Goal: Information Seeking & Learning: Learn about a topic

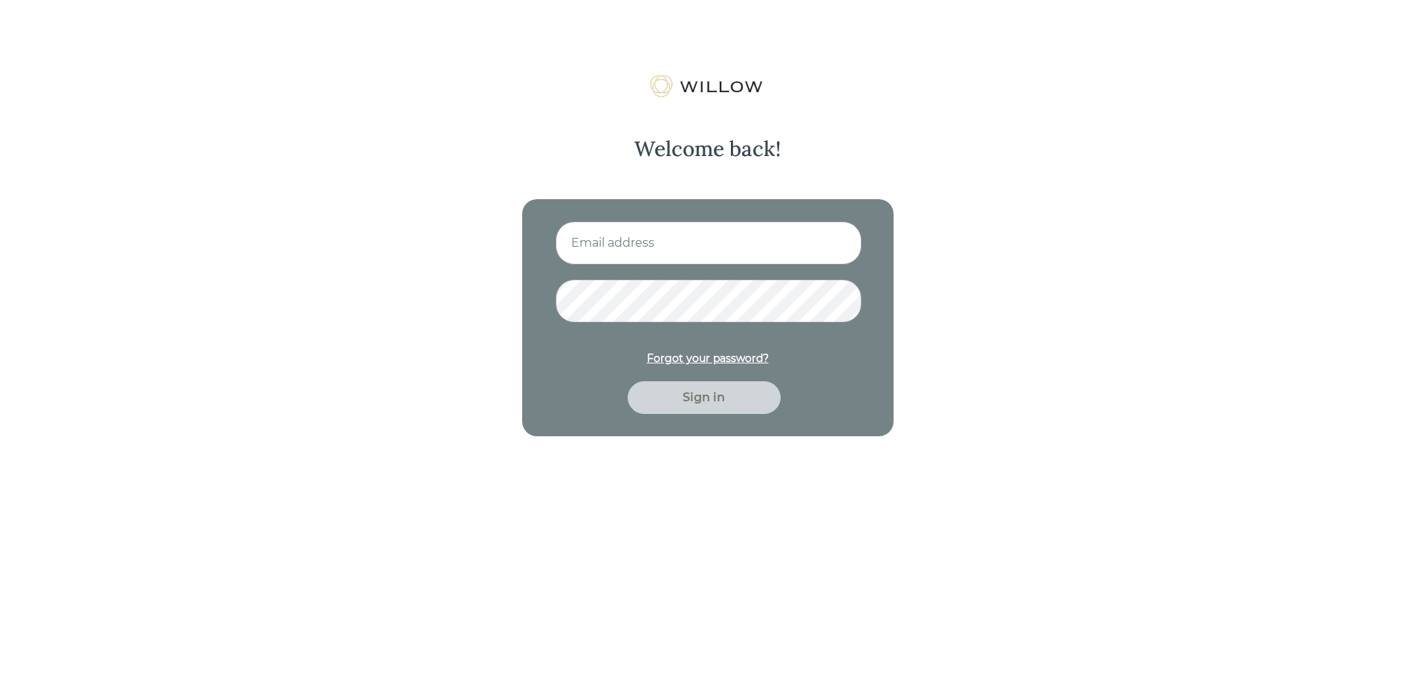
click at [597, 225] on input at bounding box center [709, 242] width 306 height 43
type input "[EMAIL_ADDRESS][DOMAIN_NAME]"
click at [628, 381] on button "Sign in" at bounding box center [704, 397] width 153 height 33
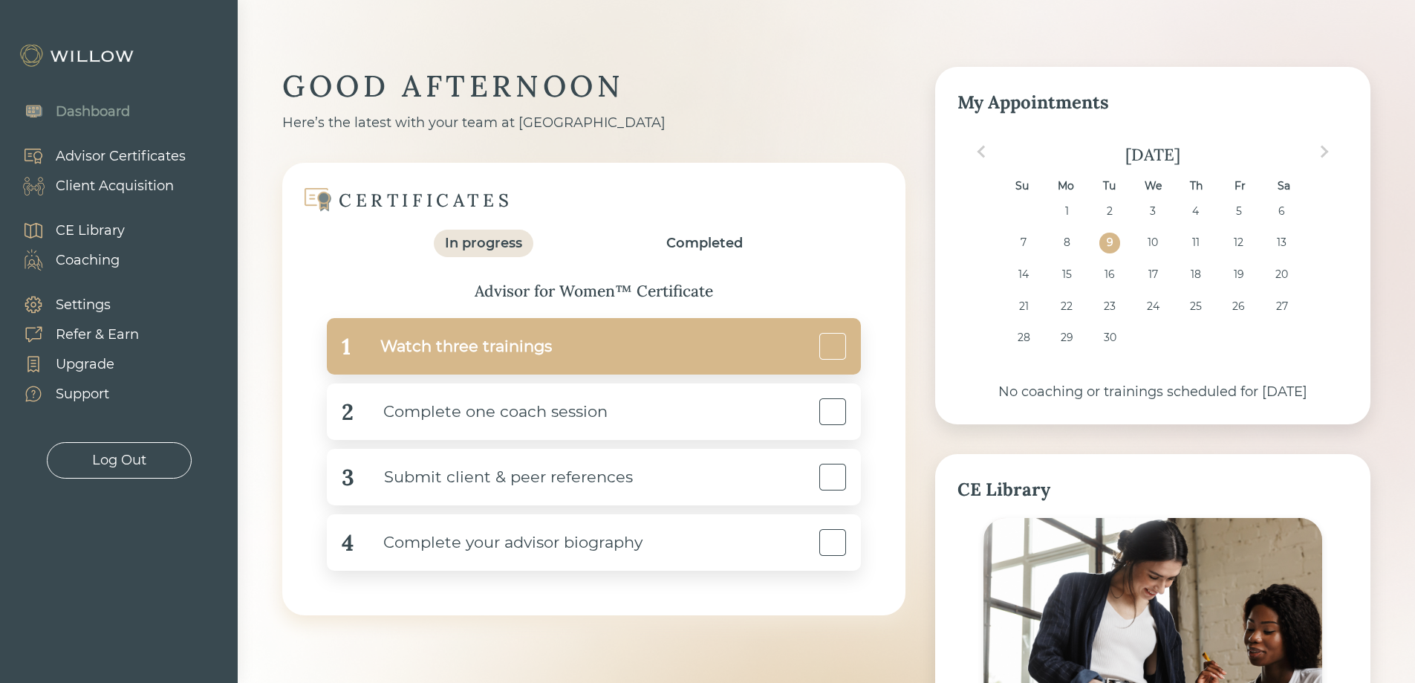
click at [557, 352] on div "1 Watch three trainings" at bounding box center [594, 346] width 534 height 56
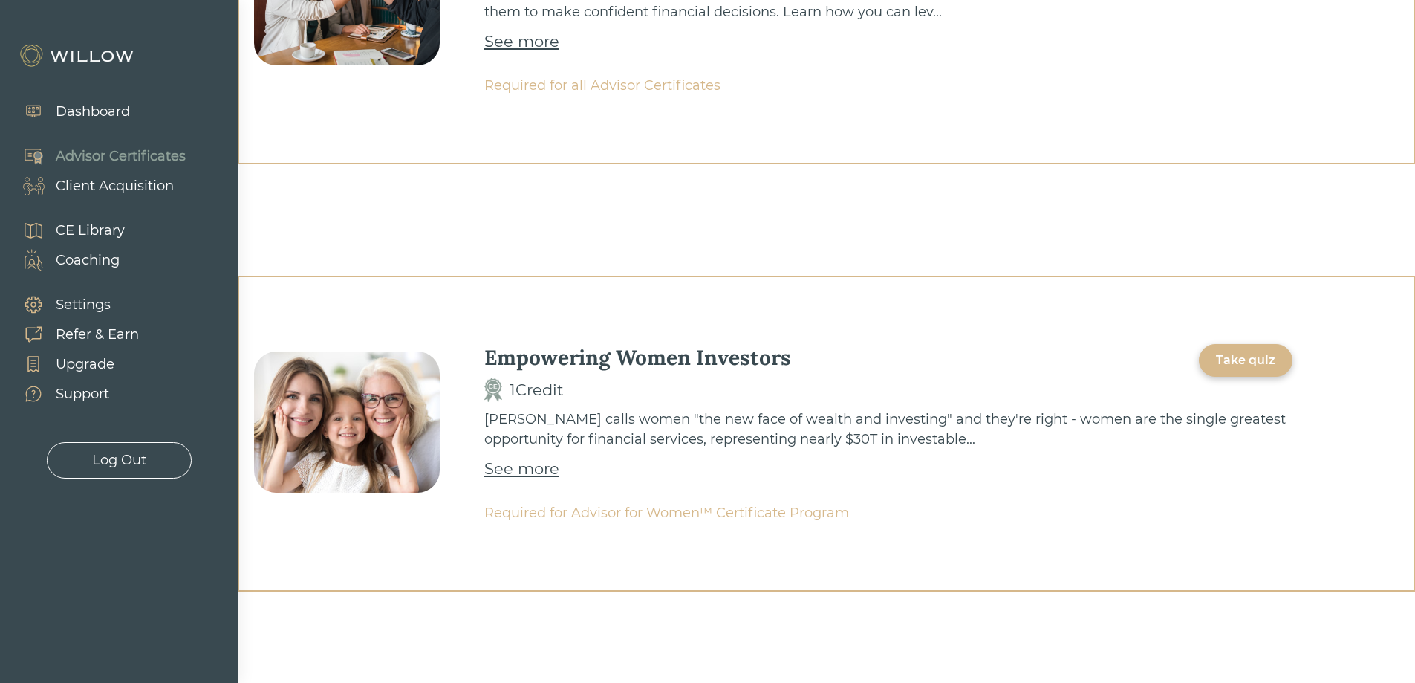
click at [1249, 369] on div "Take quiz" at bounding box center [1246, 360] width 94 height 33
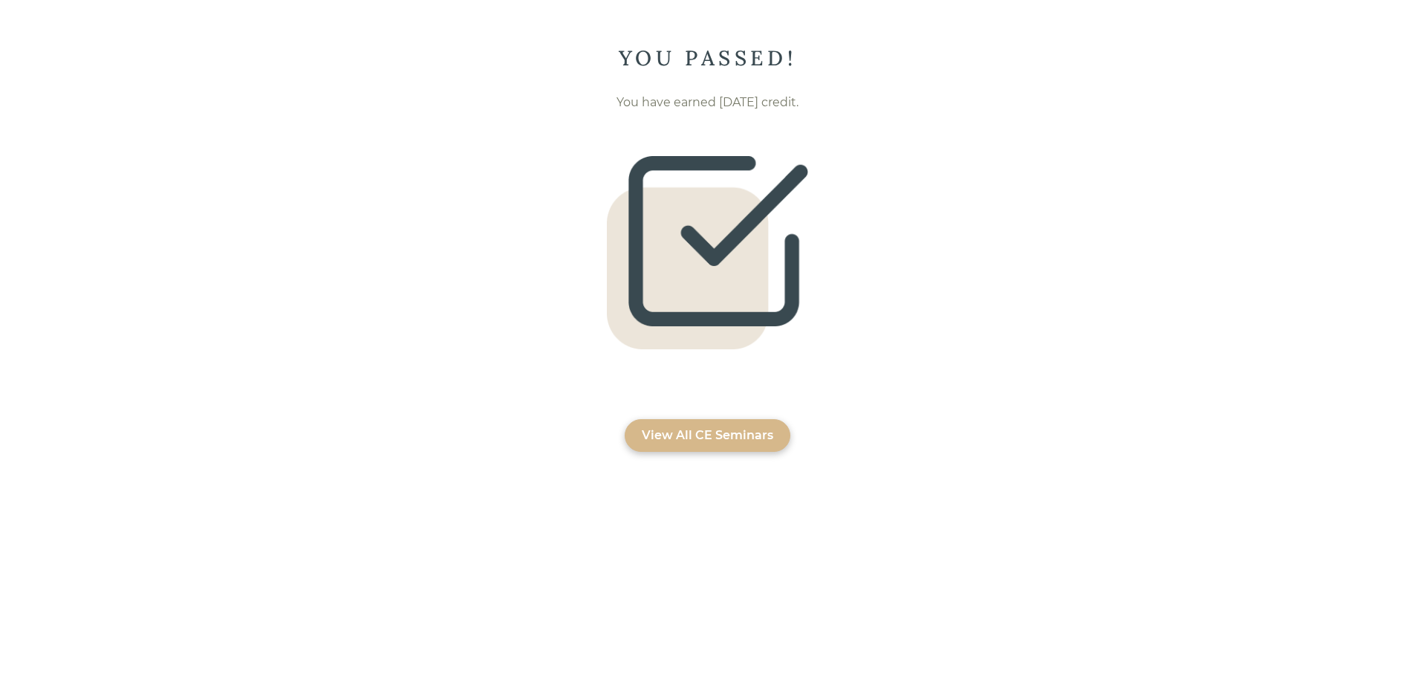
click at [724, 445] on div "View All CE Seminars" at bounding box center [708, 435] width 166 height 33
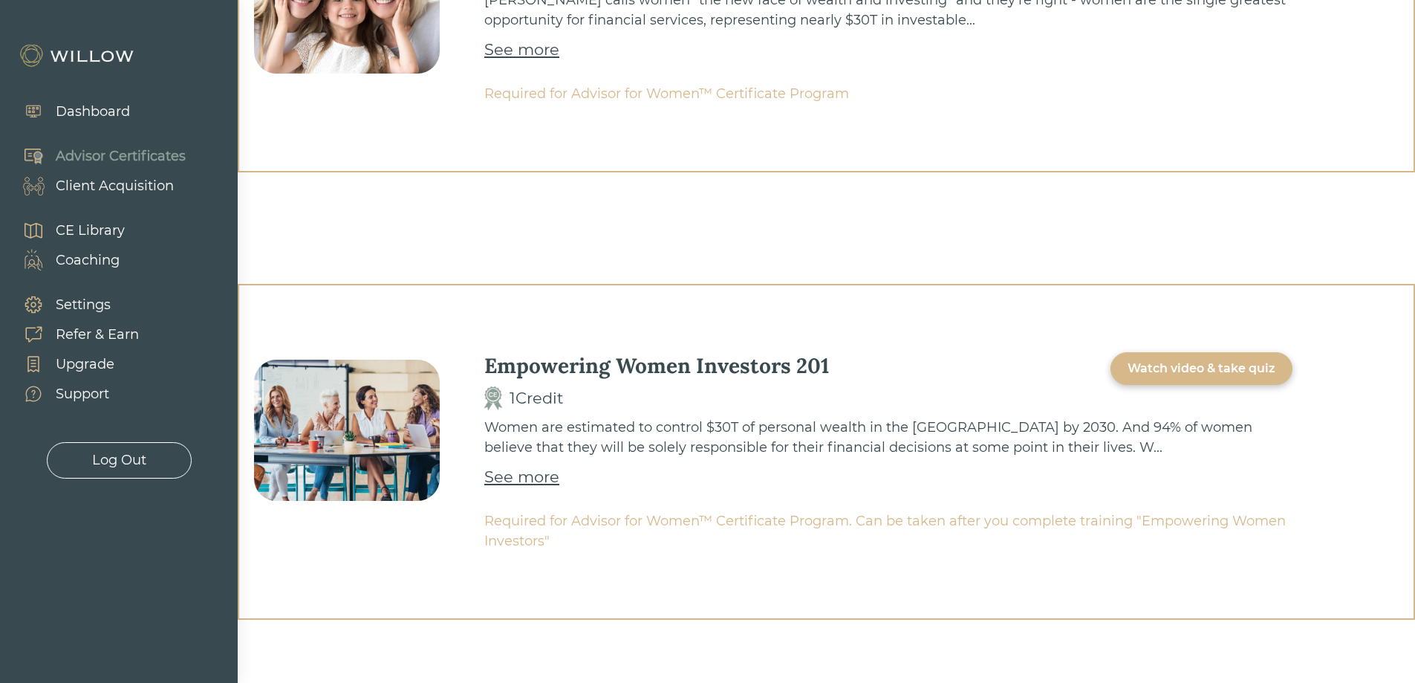
scroll to position [646, 0]
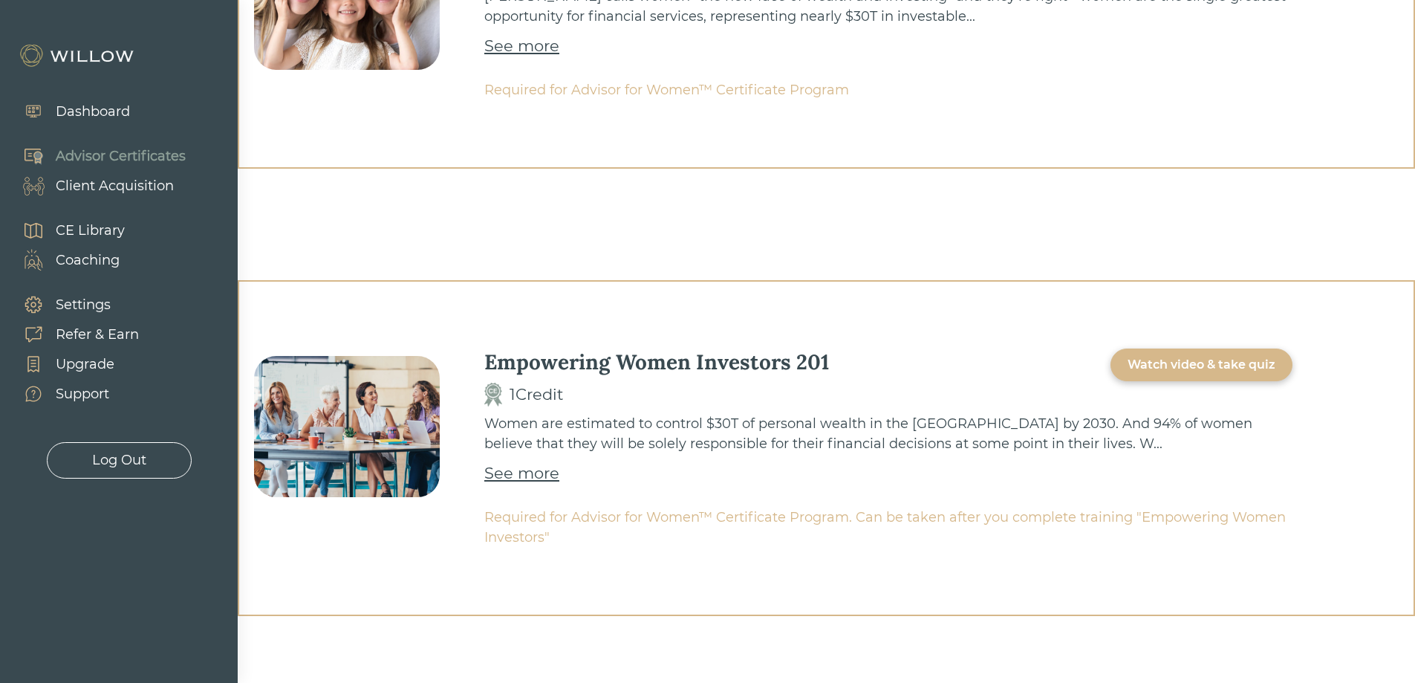
click at [1162, 363] on div "Watch video & take quiz" at bounding box center [1202, 365] width 148 height 18
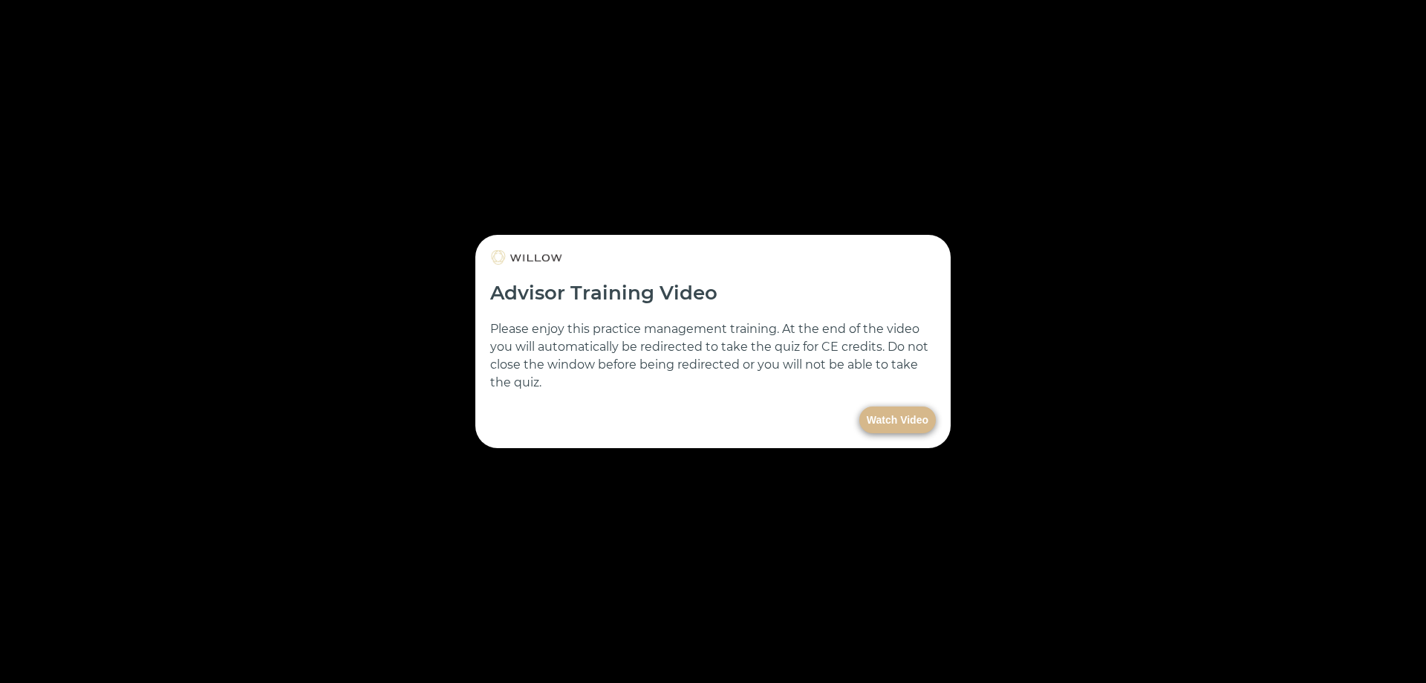
click at [929, 412] on button "Watch Video" at bounding box center [898, 419] width 77 height 27
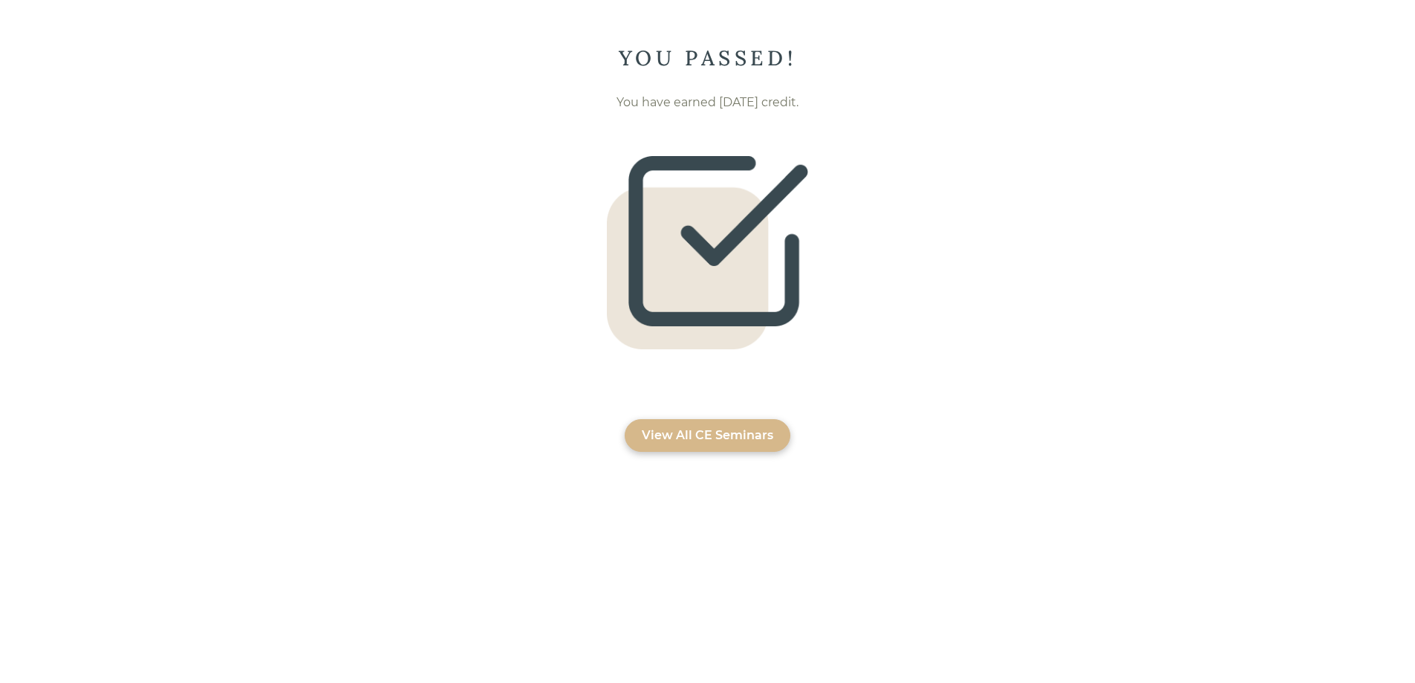
click at [730, 433] on div "View All CE Seminars" at bounding box center [707, 435] width 131 height 18
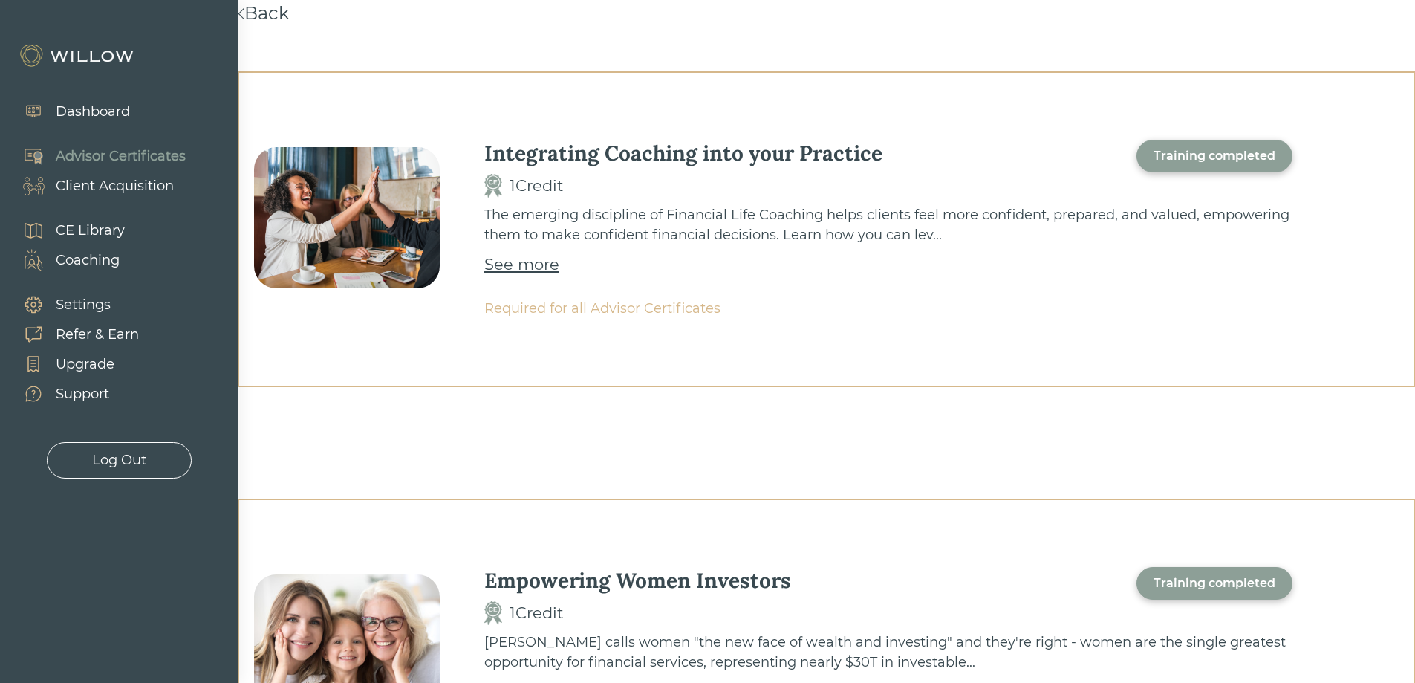
click at [96, 102] on div "Dashboard" at bounding box center [93, 112] width 74 height 20
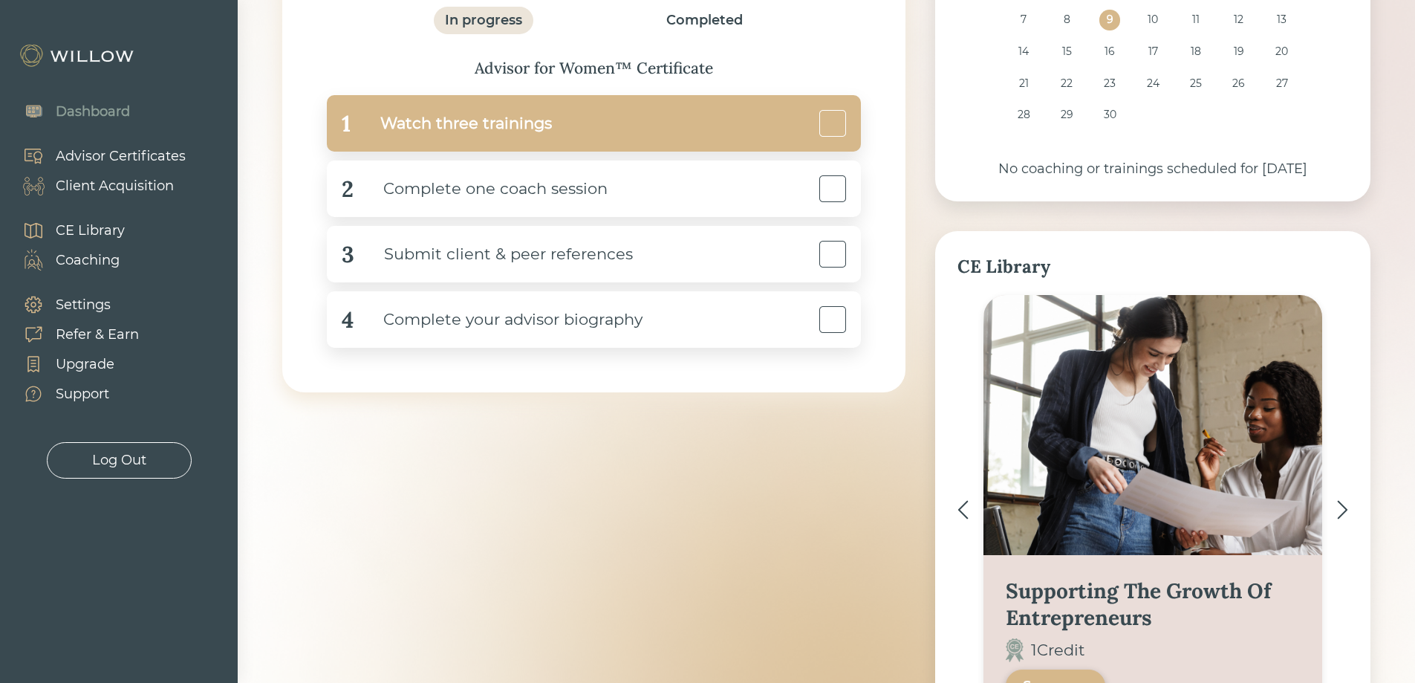
click at [831, 125] on div at bounding box center [832, 123] width 27 height 27
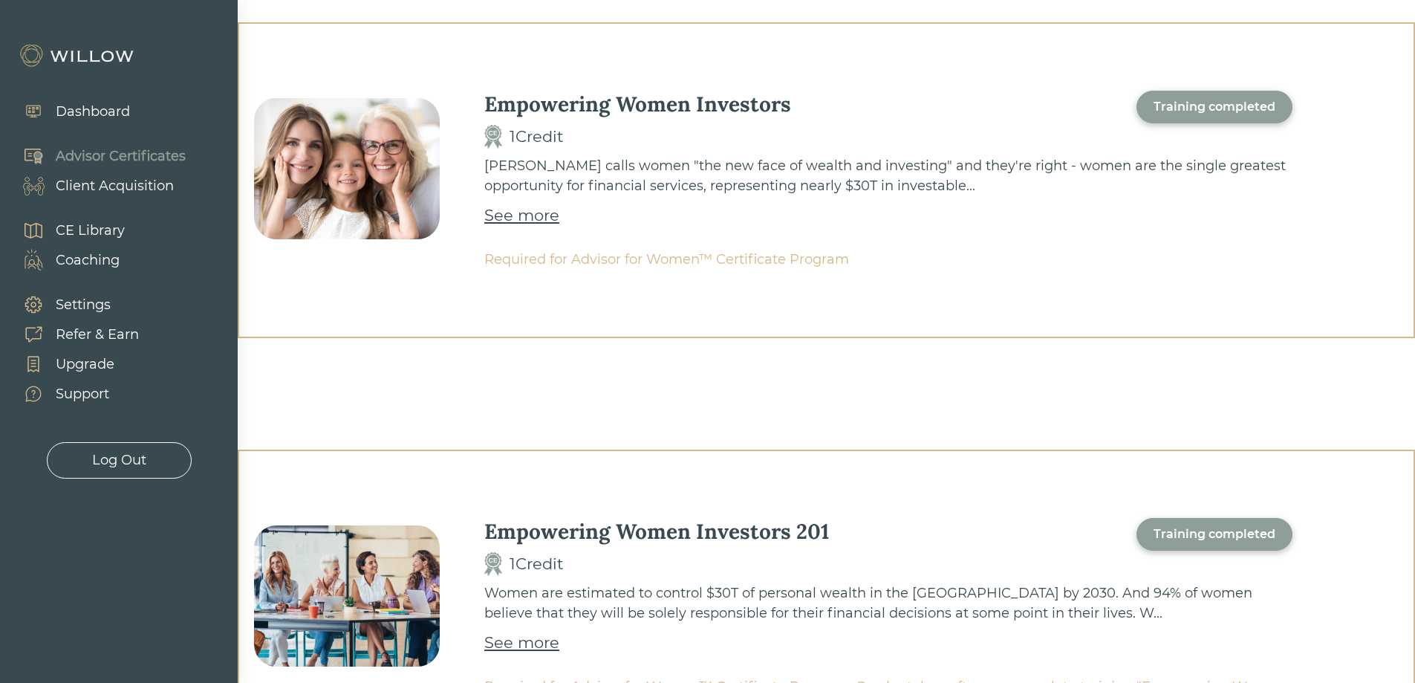
scroll to position [646, 0]
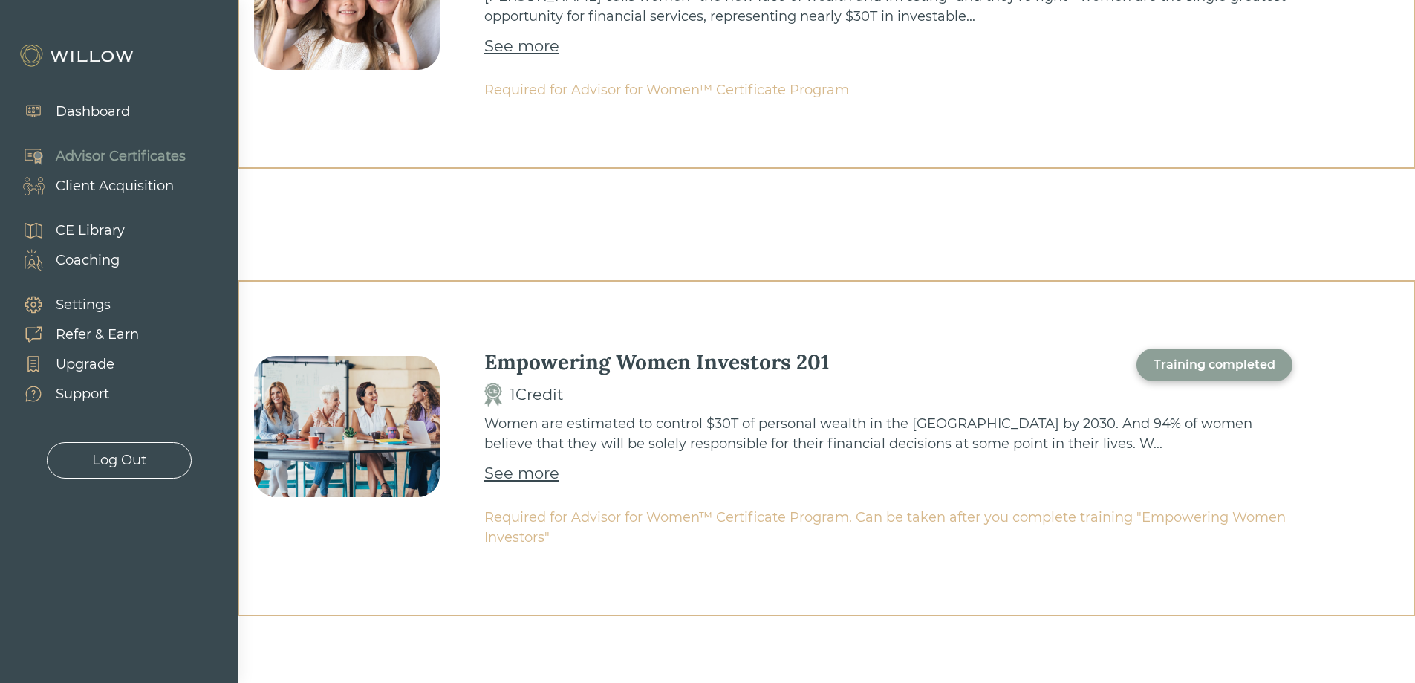
click at [86, 99] on div "Dashboard" at bounding box center [68, 112] width 123 height 30
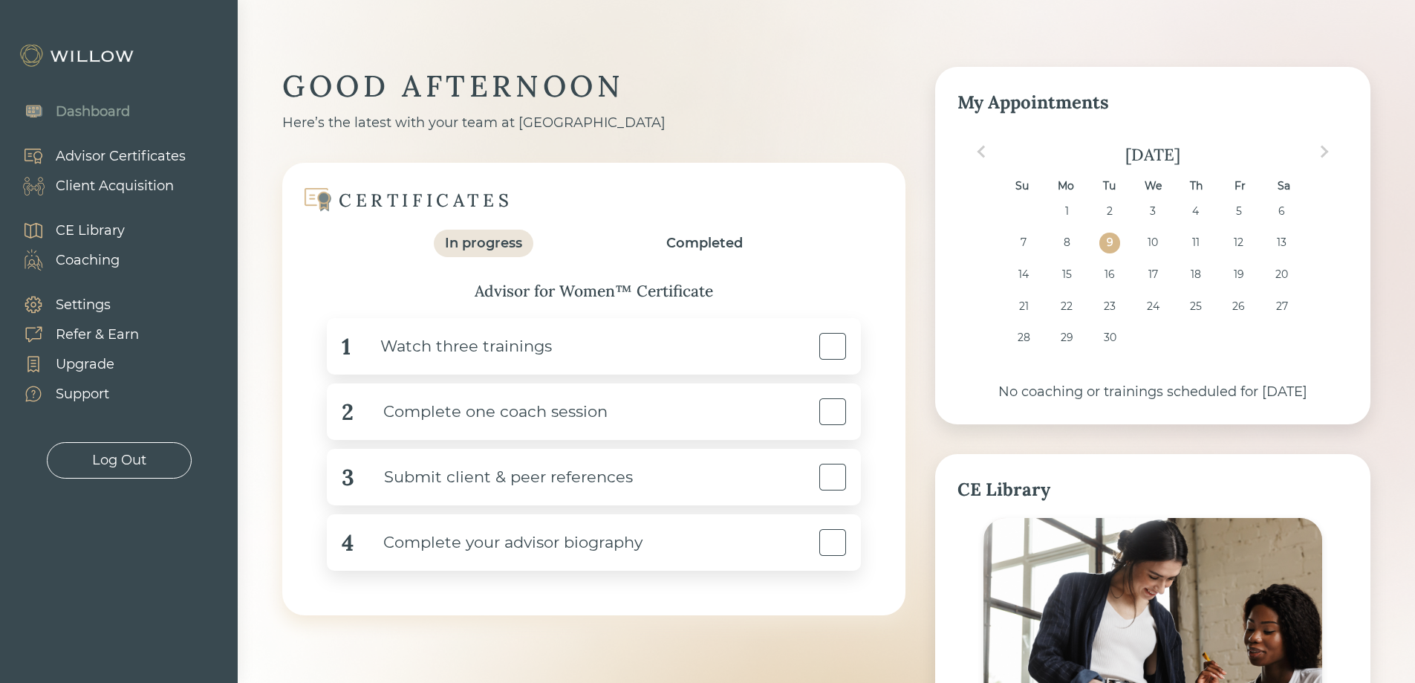
click at [728, 241] on div "Completed" at bounding box center [704, 243] width 77 height 20
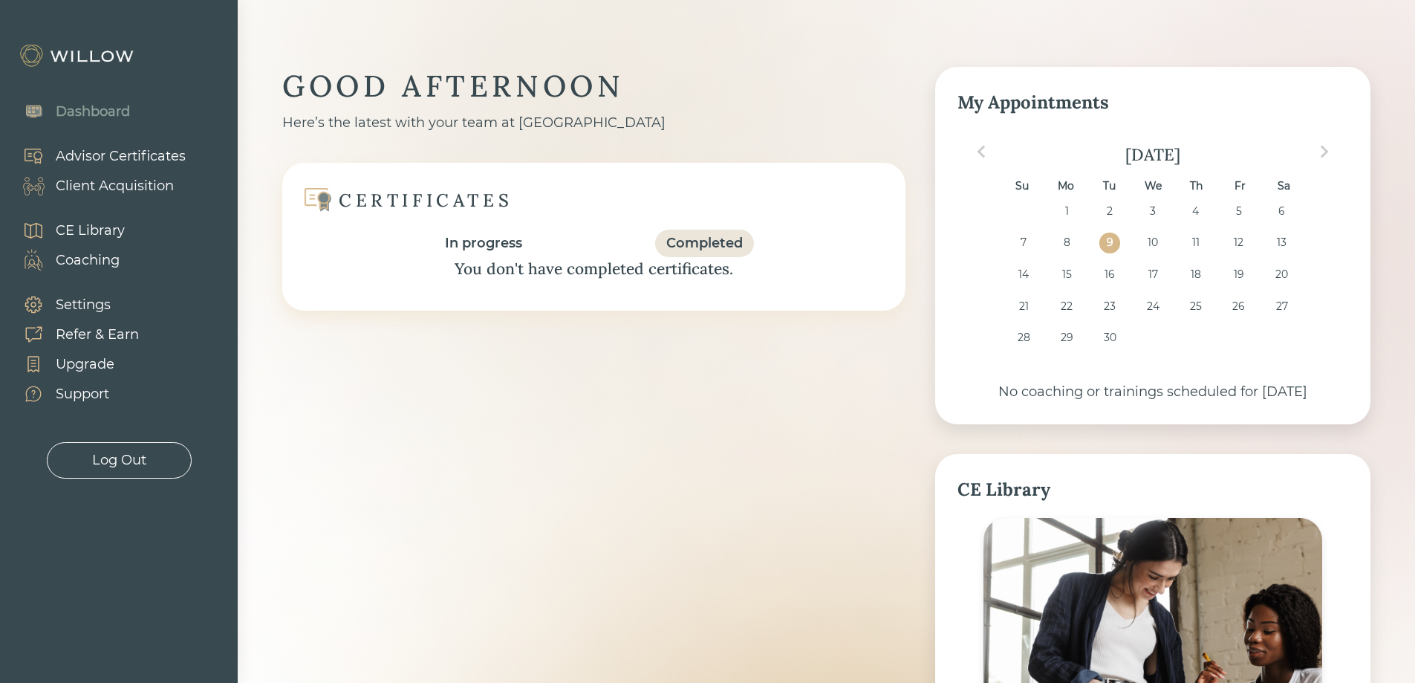
click at [477, 237] on div "In progress" at bounding box center [483, 243] width 77 height 20
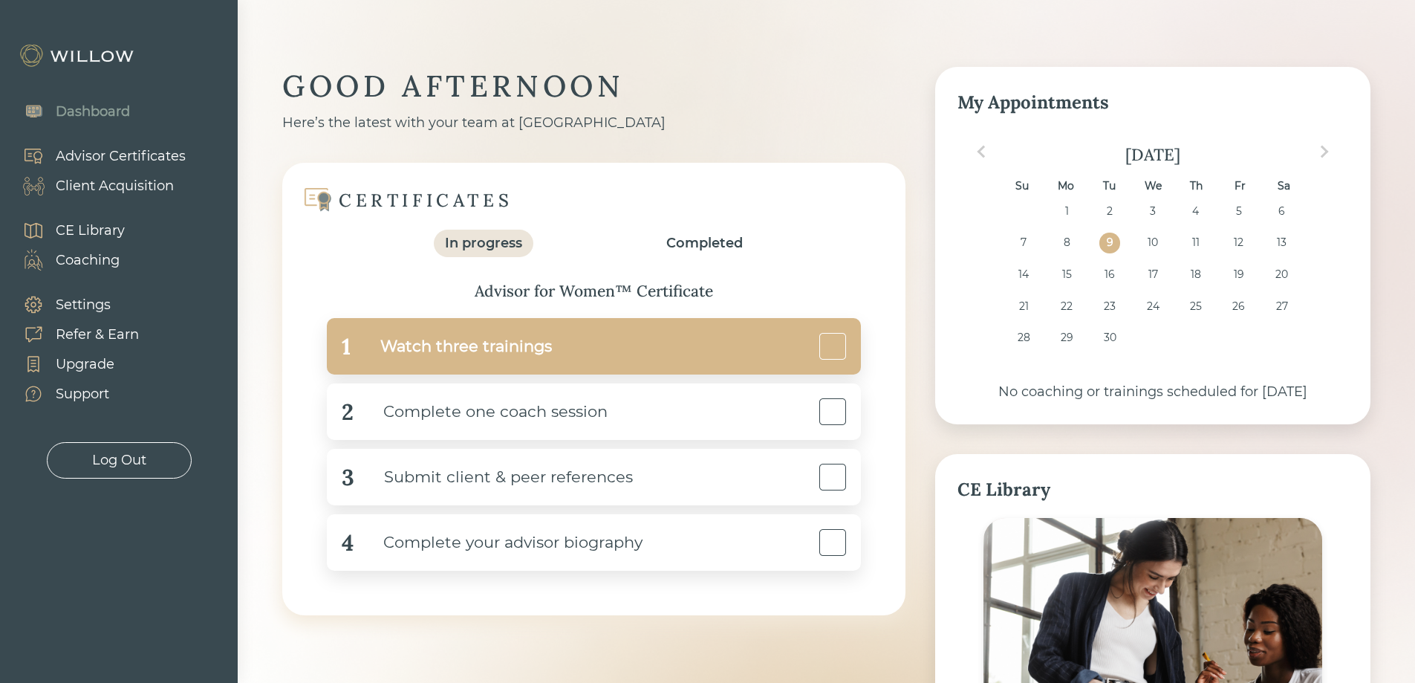
click at [823, 344] on div at bounding box center [832, 346] width 27 height 27
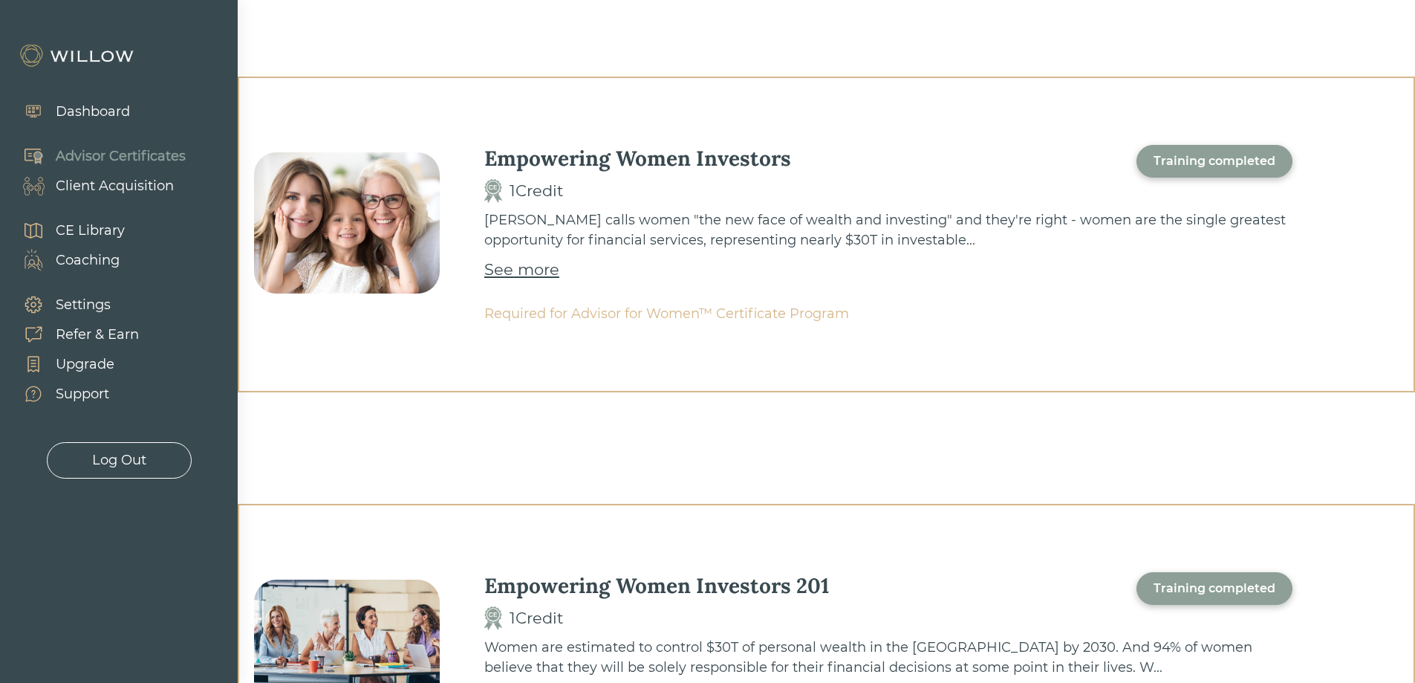
scroll to position [274, 0]
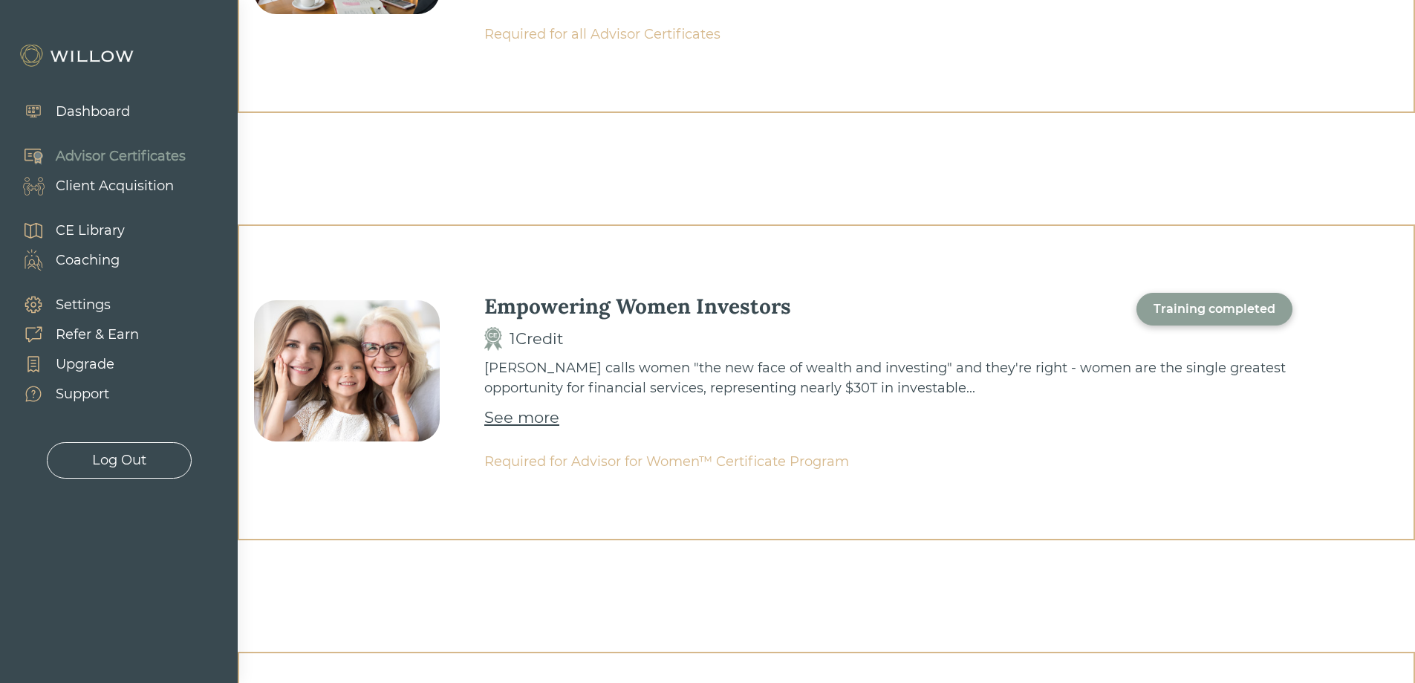
click at [83, 114] on div "Dashboard" at bounding box center [93, 112] width 74 height 20
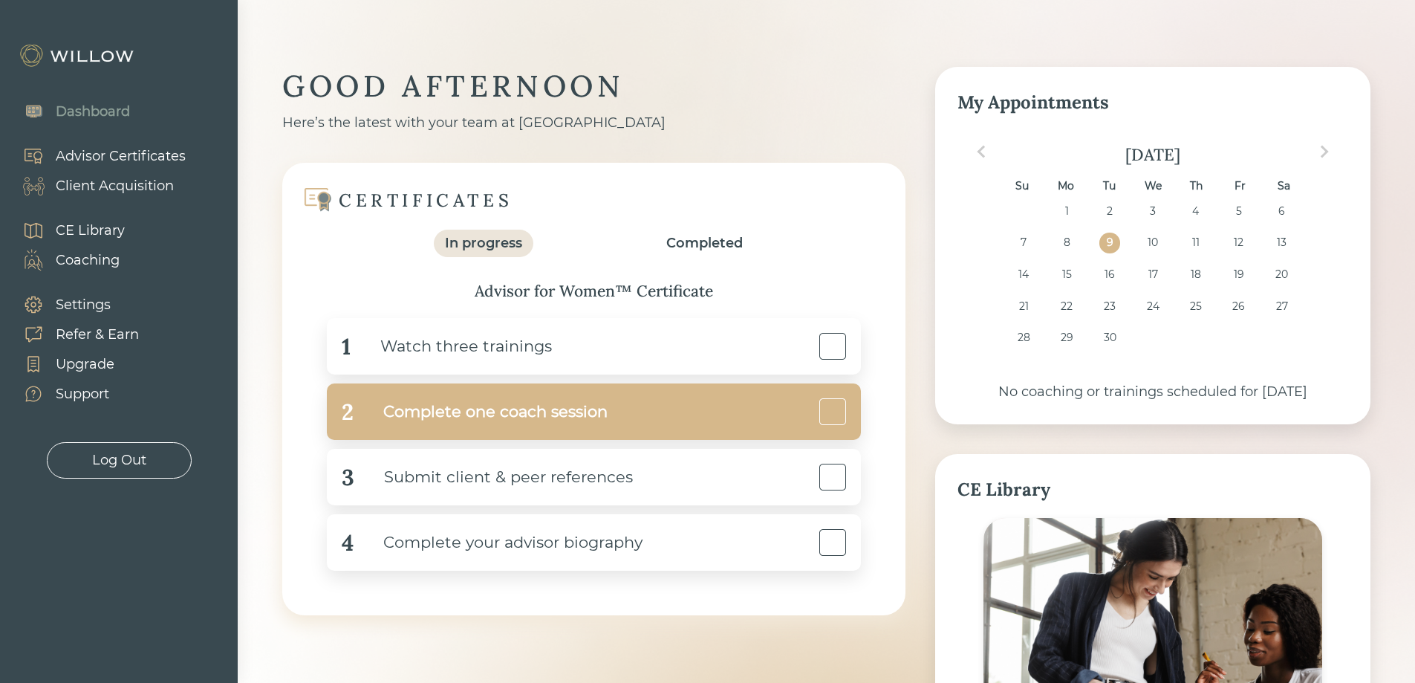
click at [380, 426] on div "Complete one coach session" at bounding box center [481, 411] width 254 height 33
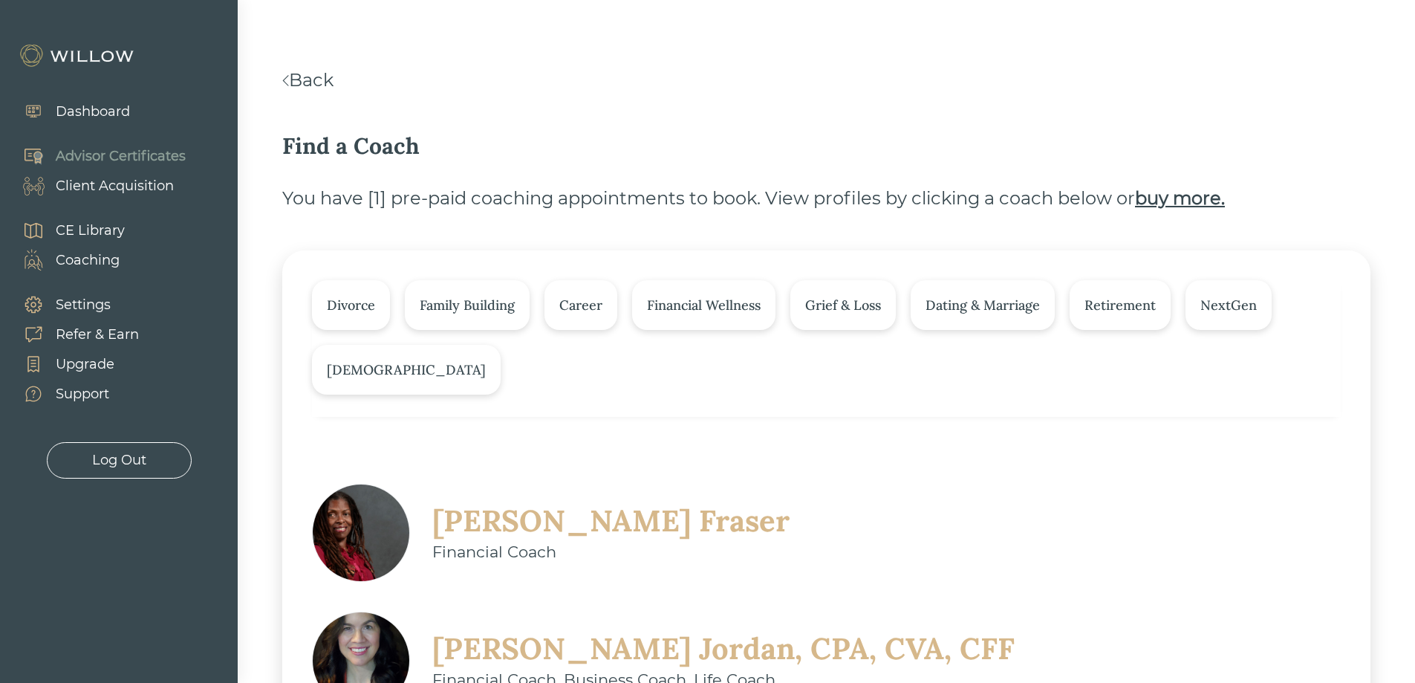
click at [106, 154] on div "Advisor Certificates" at bounding box center [121, 156] width 130 height 20
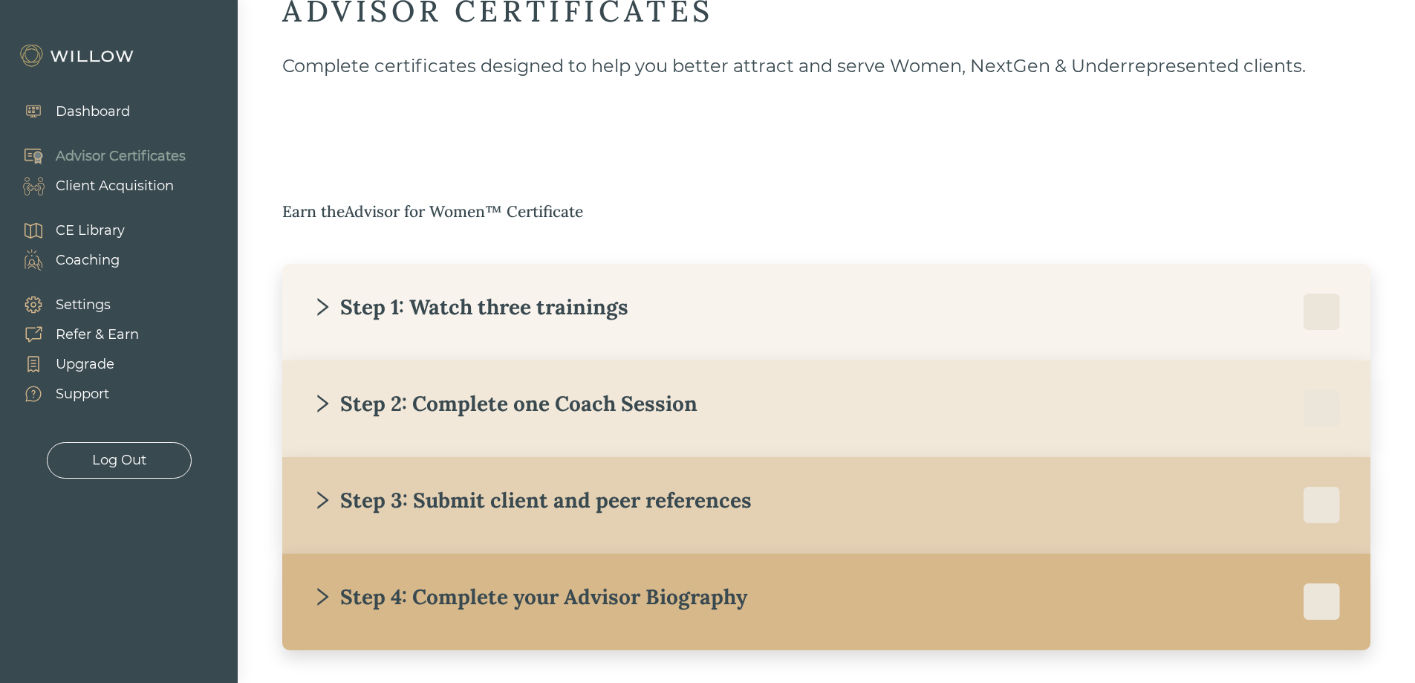
scroll to position [131, 0]
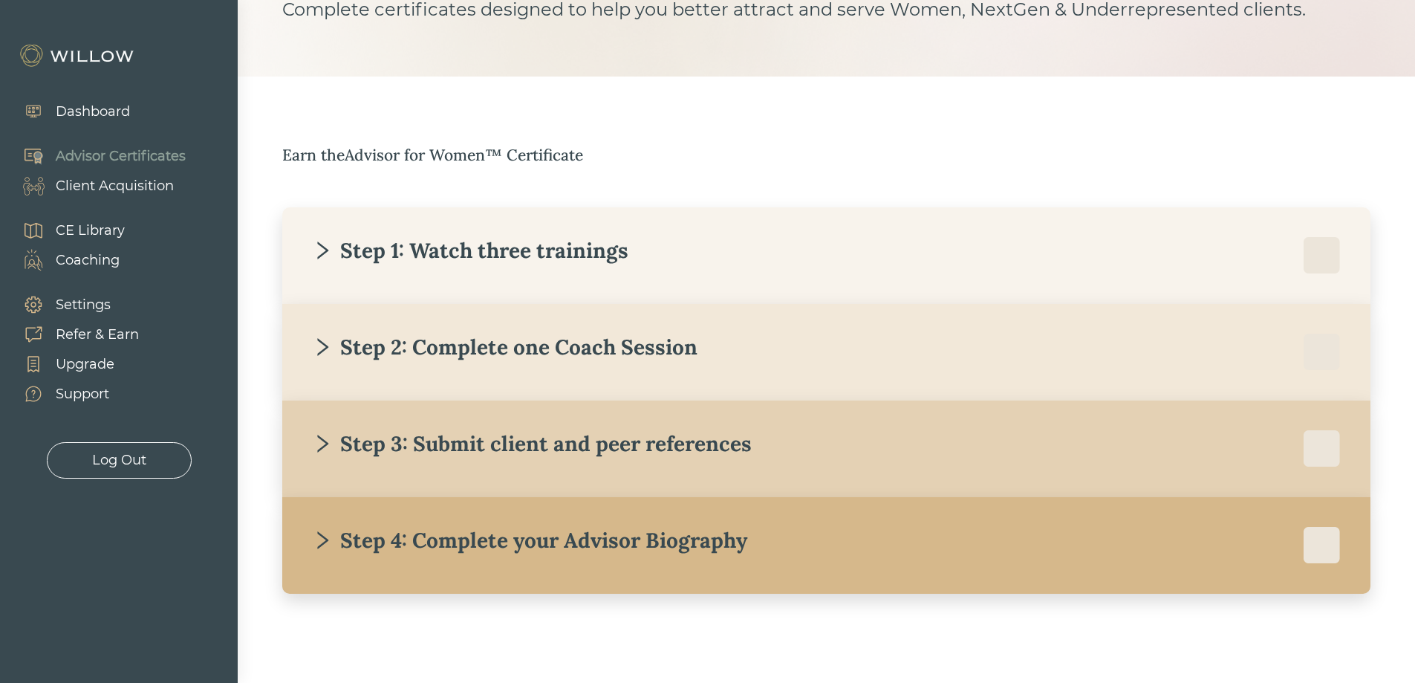
click at [644, 338] on div "Step 2: Complete one Coach Session" at bounding box center [505, 347] width 386 height 27
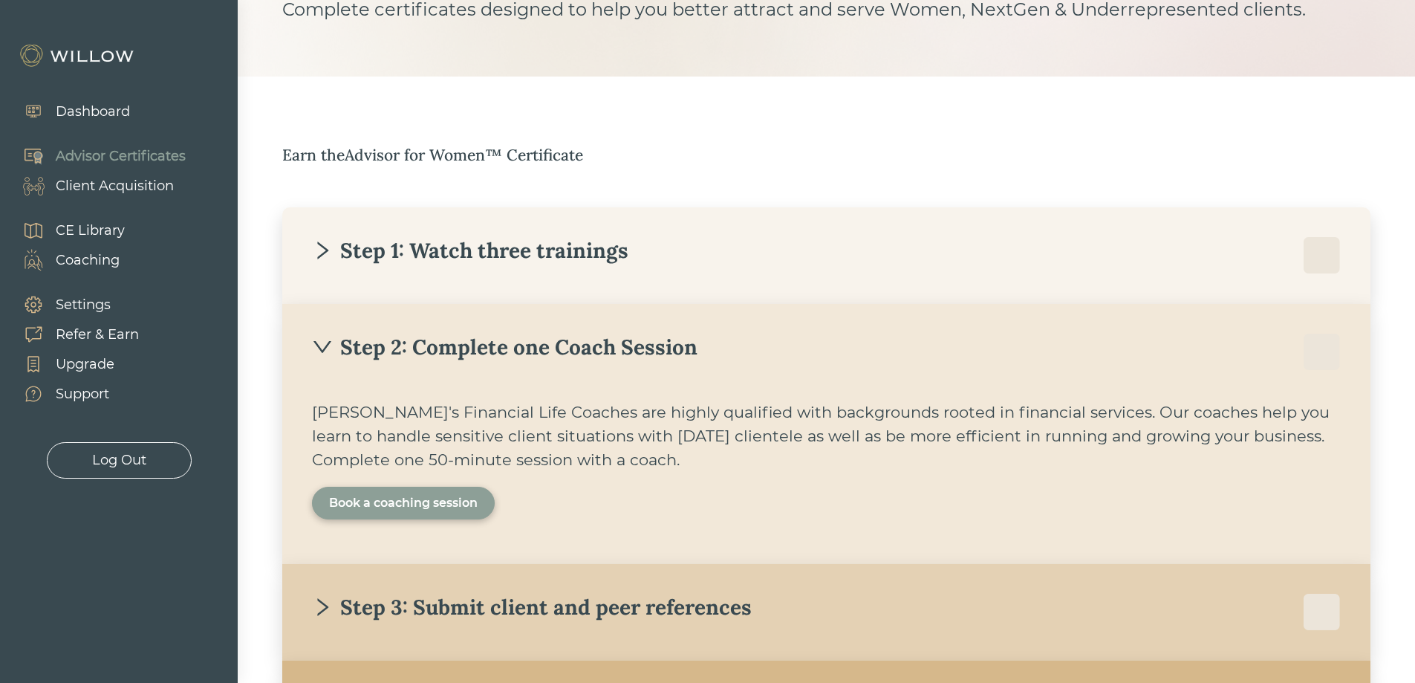
click at [404, 497] on div "Book a coaching session" at bounding box center [403, 503] width 149 height 18
